Goal: Task Accomplishment & Management: Manage account settings

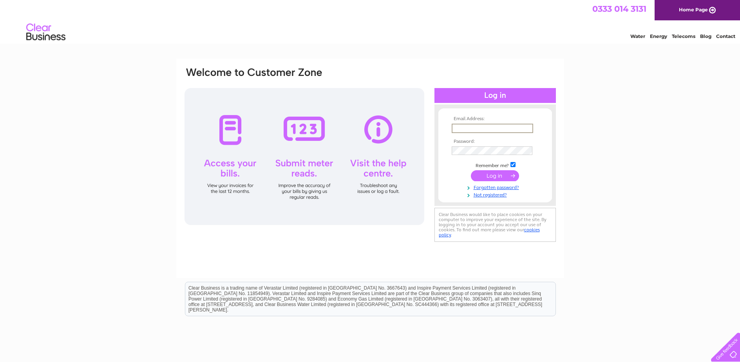
click at [478, 124] on input "text" at bounding box center [491, 128] width 81 height 9
type input "sbz_aisha@yahoo.co.uk"
click at [508, 165] on td "Remember me?" at bounding box center [495, 165] width 91 height 8
click at [516, 164] on td "Remember me?" at bounding box center [495, 164] width 91 height 8
click at [515, 165] on input "checkbox" at bounding box center [512, 163] width 5 height 5
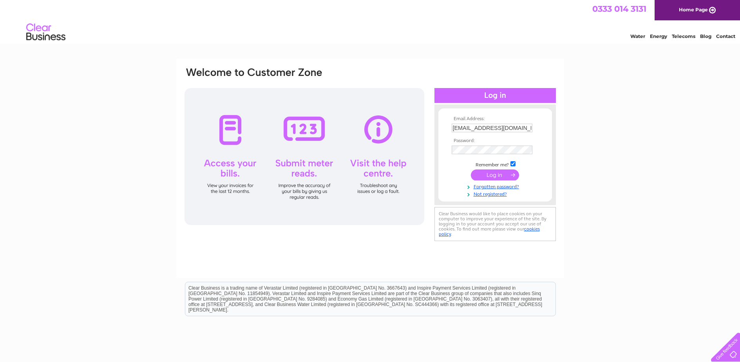
checkbox input "false"
click at [505, 175] on input "submit" at bounding box center [495, 175] width 48 height 11
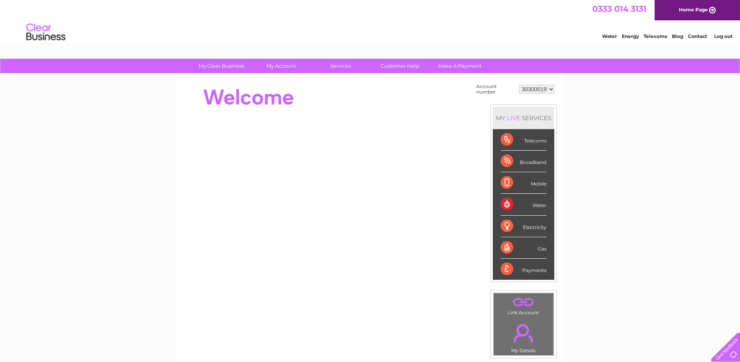
click at [540, 90] on select "30300019 30313506" at bounding box center [537, 89] width 36 height 9
select select "30313506"
click at [519, 85] on select "30300019 30313506" at bounding box center [537, 89] width 36 height 9
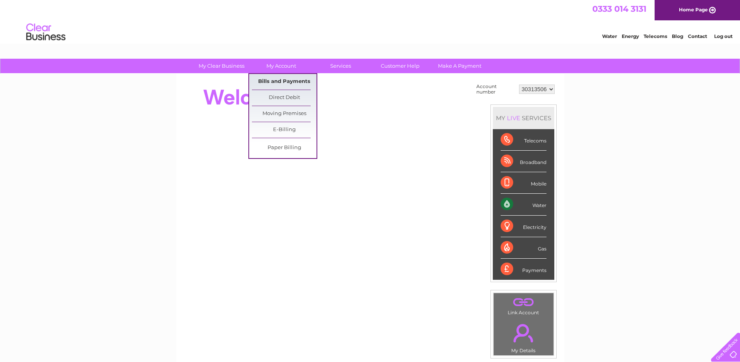
click at [277, 79] on link "Bills and Payments" at bounding box center [284, 82] width 65 height 16
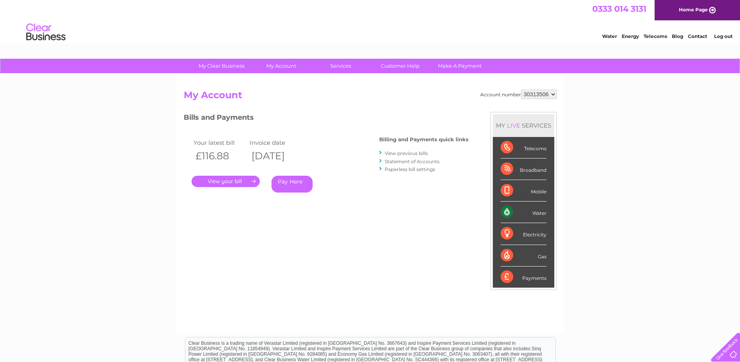
click at [247, 182] on link "." at bounding box center [225, 181] width 68 height 11
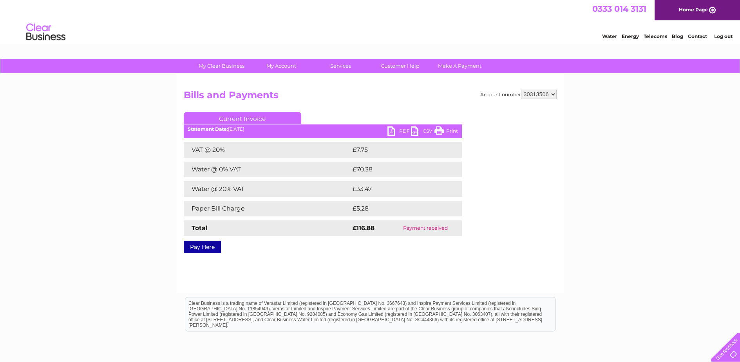
click at [728, 36] on link "Log out" at bounding box center [723, 36] width 18 height 6
